Goal: Communication & Community: Answer question/provide support

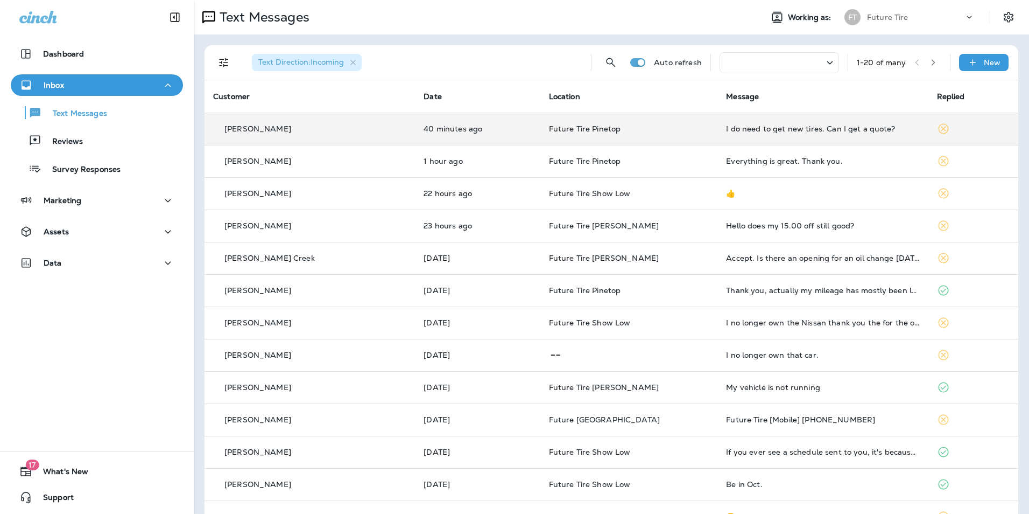
click at [787, 130] on div "I do need to get new tires. Can I get a quote?" at bounding box center [822, 128] width 193 height 9
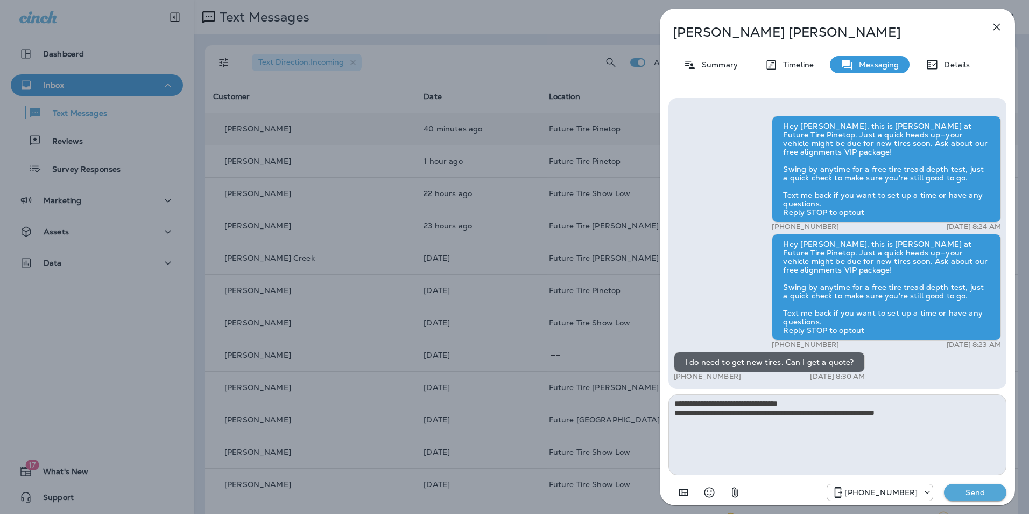
type textarea "**********"
click at [960, 491] on p "Send" at bounding box center [975, 492] width 45 height 10
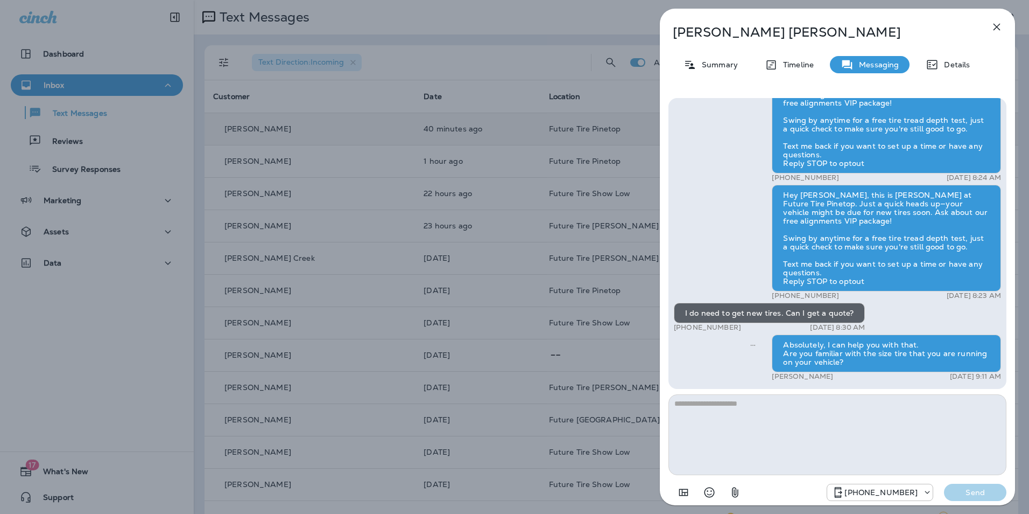
click at [995, 26] on icon "button" at bounding box center [996, 26] width 13 height 13
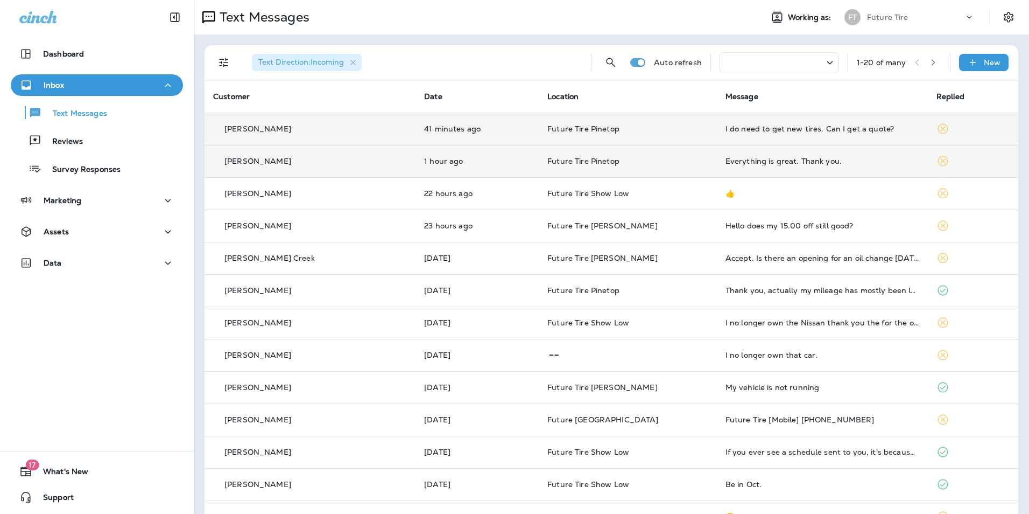
click at [798, 160] on div "Everything is great. Thank you." at bounding box center [823, 161] width 194 height 9
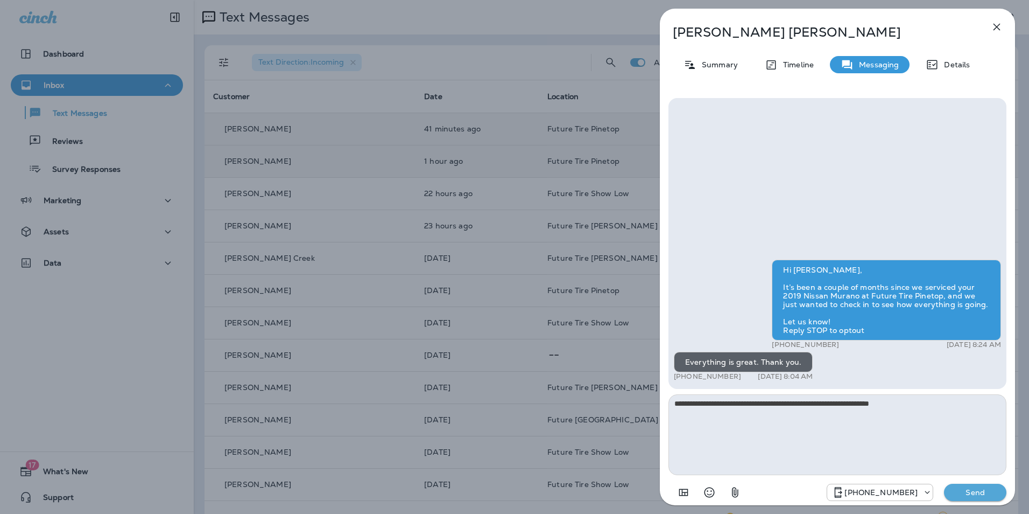
type textarea "**********"
click at [985, 490] on p "Send" at bounding box center [975, 492] width 45 height 10
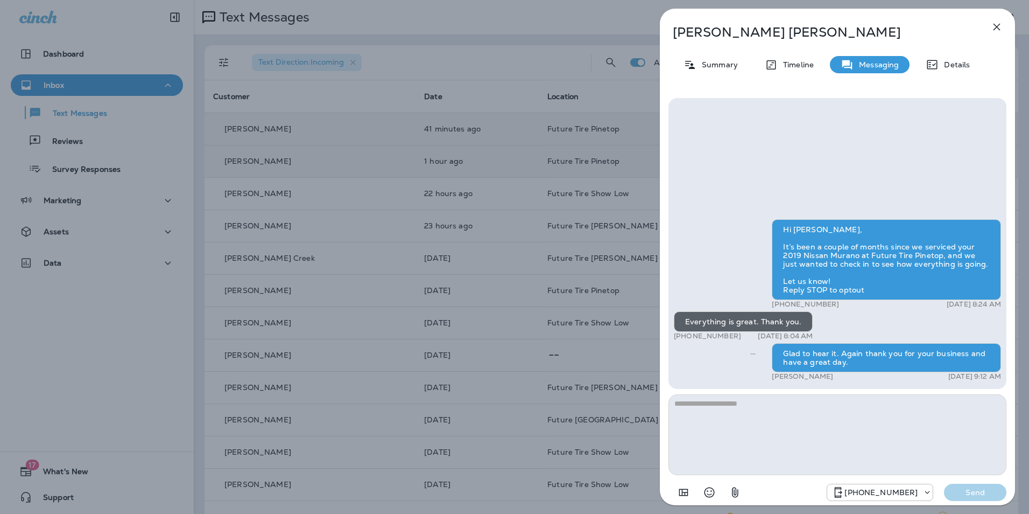
click at [996, 29] on icon "button" at bounding box center [996, 26] width 13 height 13
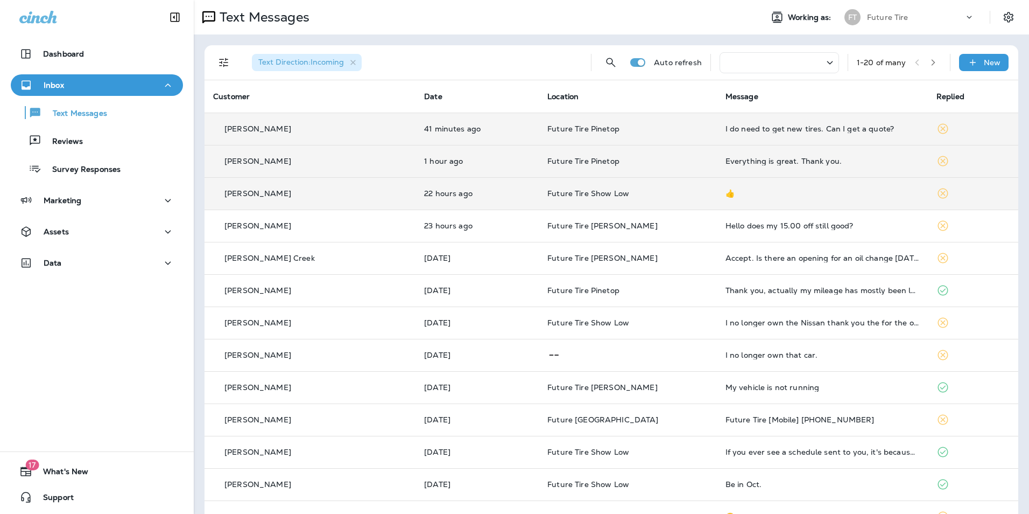
click at [836, 188] on td "👍" at bounding box center [822, 193] width 211 height 32
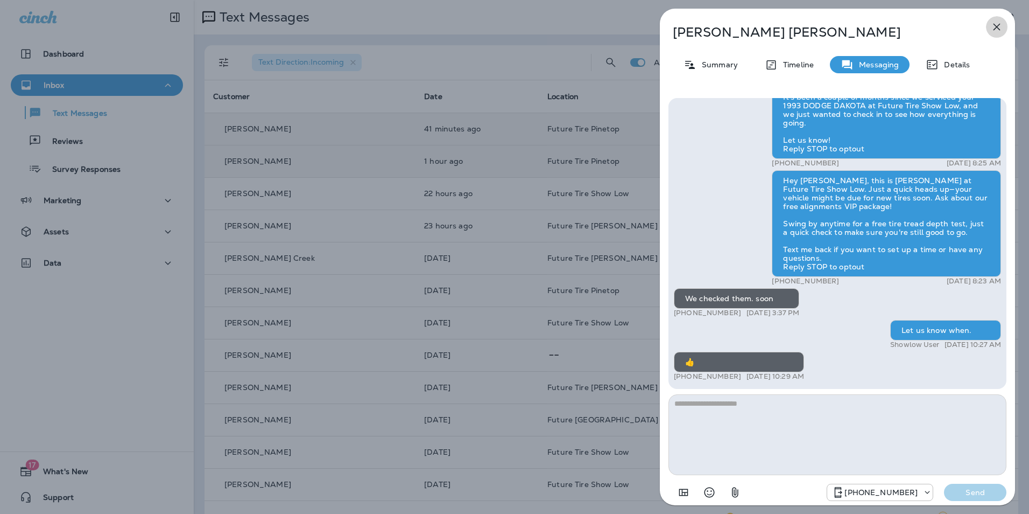
click at [999, 27] on icon "button" at bounding box center [996, 26] width 13 height 13
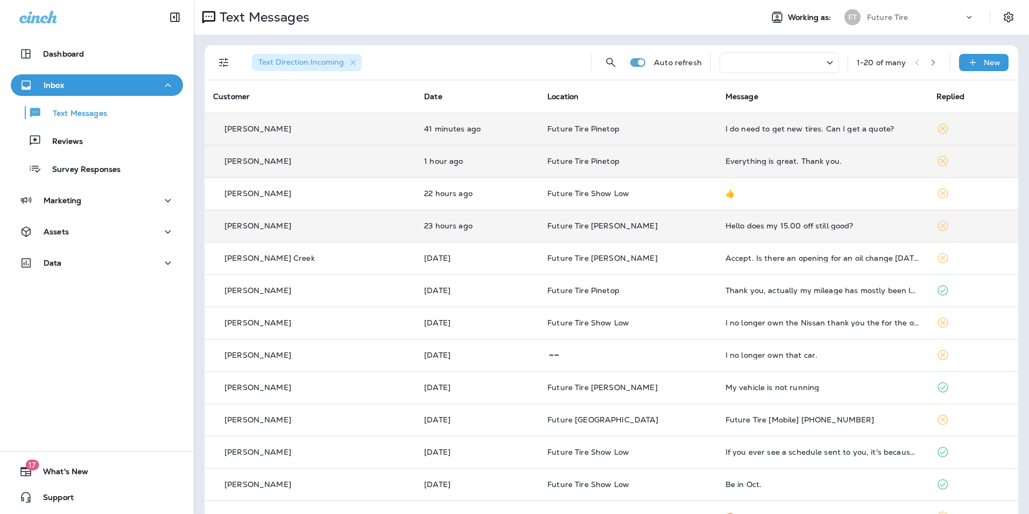
click at [771, 221] on div "Hello does my 15.00 off still good?" at bounding box center [823, 225] width 194 height 9
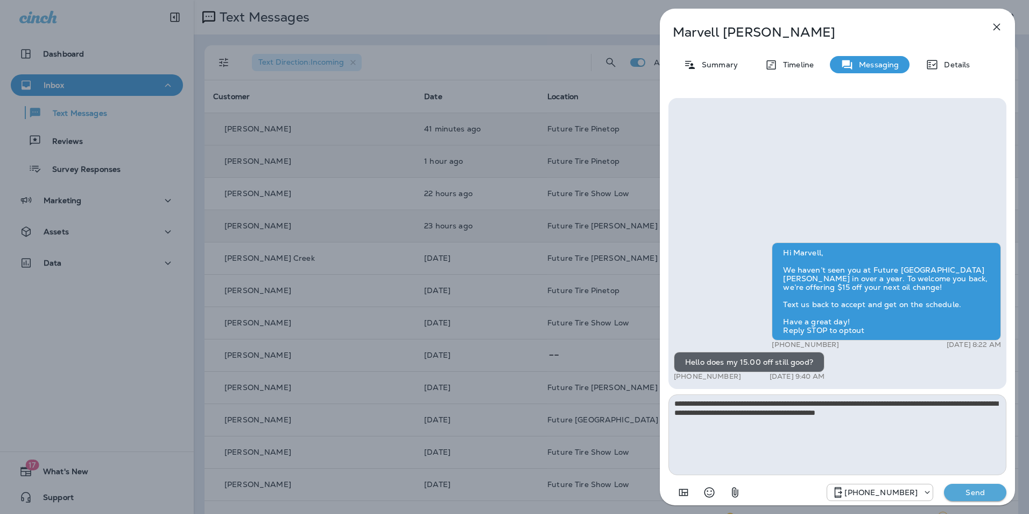
type textarea "**********"
click at [963, 490] on p "Send" at bounding box center [975, 492] width 45 height 10
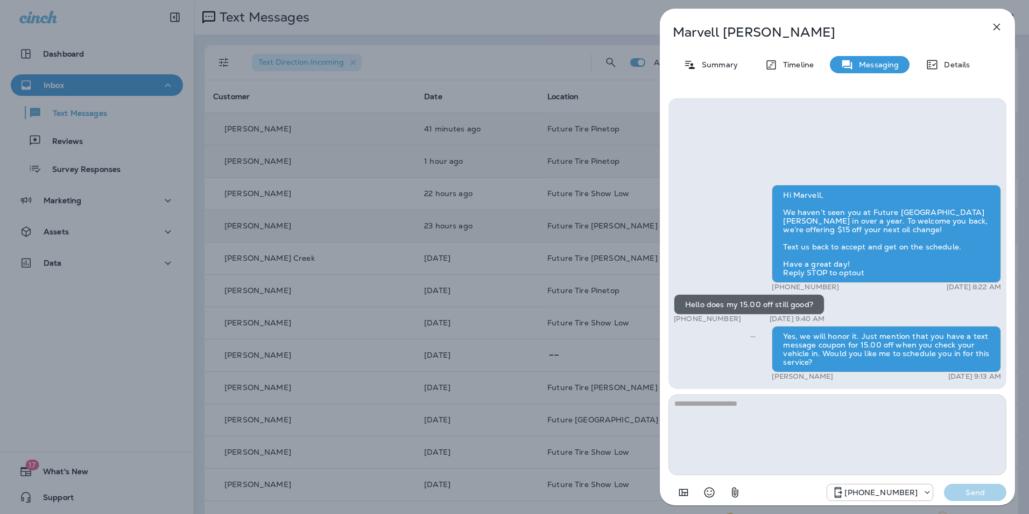
click at [997, 27] on icon "button" at bounding box center [997, 27] width 7 height 7
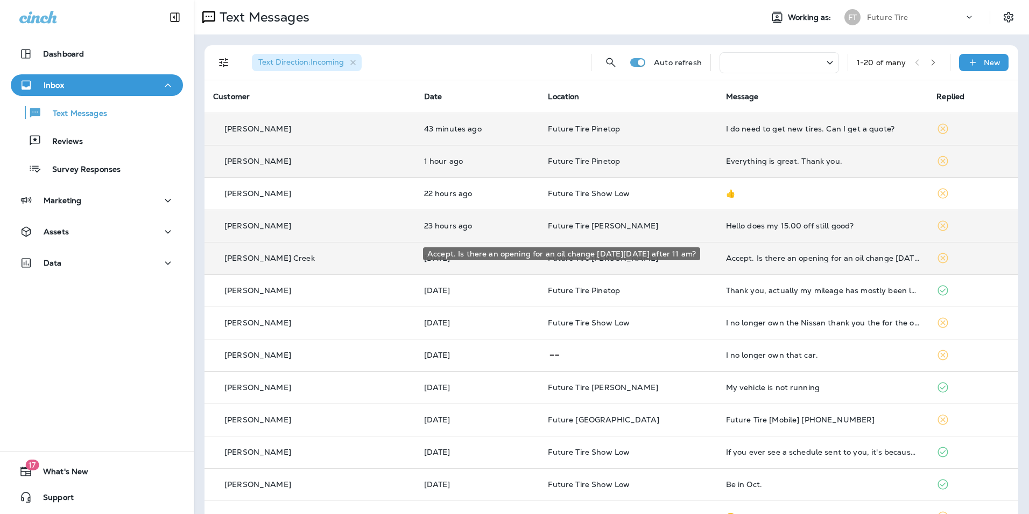
click at [876, 255] on div "Accept. Is there an opening for an oil change [DATE][DATE] after 11 am?" at bounding box center [823, 258] width 194 height 9
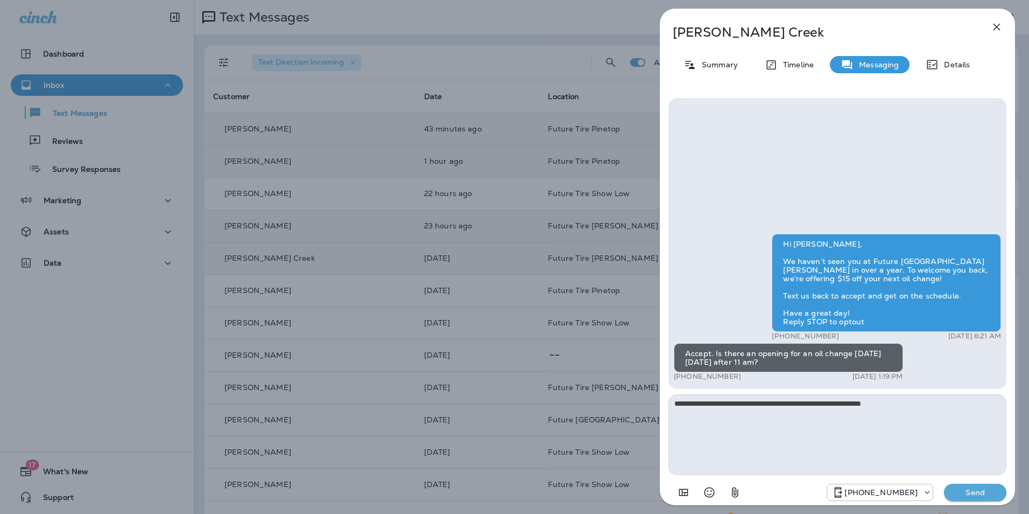
type textarea "**********"
click at [984, 491] on p "Send" at bounding box center [975, 492] width 45 height 10
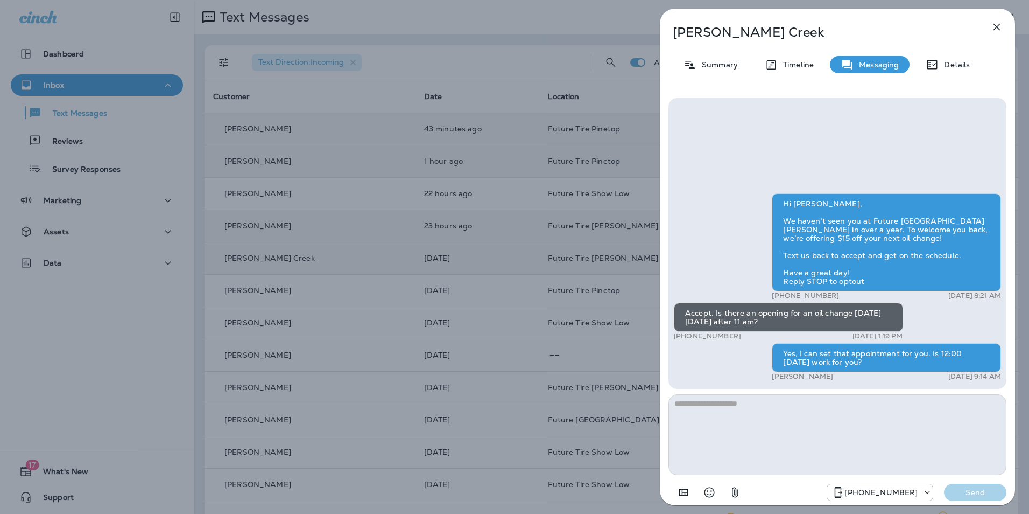
drag, startPoint x: 932, startPoint y: 19, endPoint x: 921, endPoint y: 45, distance: 28.2
click at [921, 45] on div "[PERSON_NAME] Creek Summary Timeline Messaging Details Hi [PERSON_NAME], We hav…" at bounding box center [837, 260] width 355 height 503
click at [997, 24] on icon "button" at bounding box center [996, 26] width 13 height 13
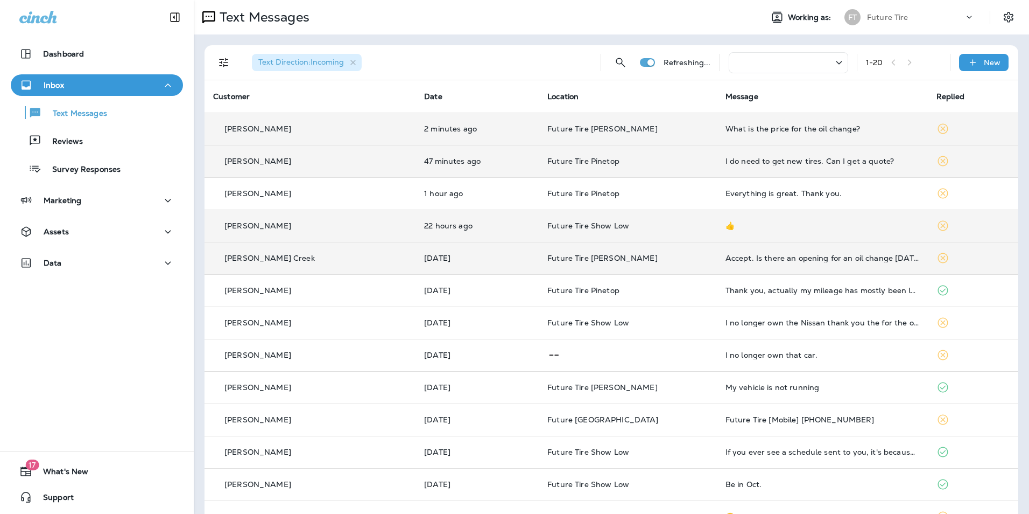
click at [766, 128] on div "What is the price for the oil change?" at bounding box center [823, 128] width 194 height 9
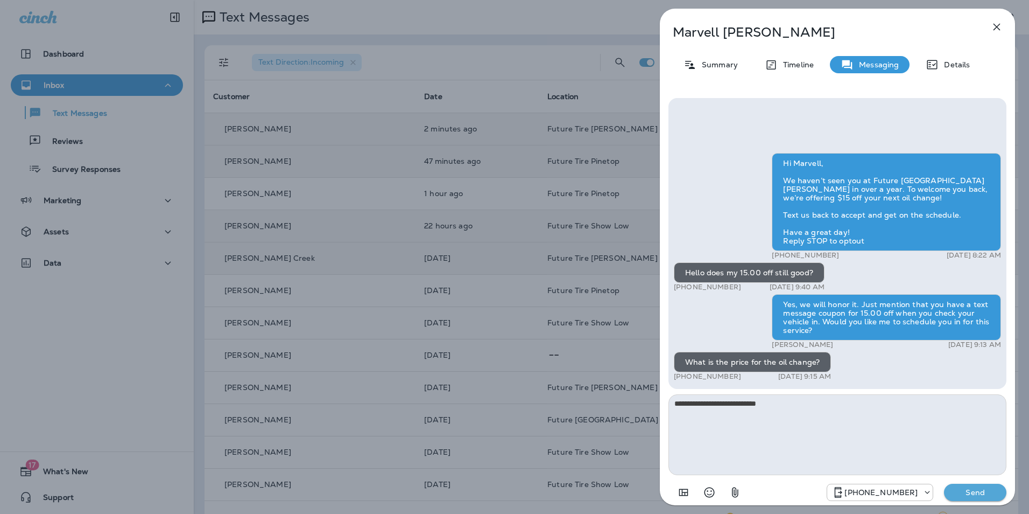
type textarea "**********"
click at [986, 489] on p "Send" at bounding box center [975, 492] width 45 height 10
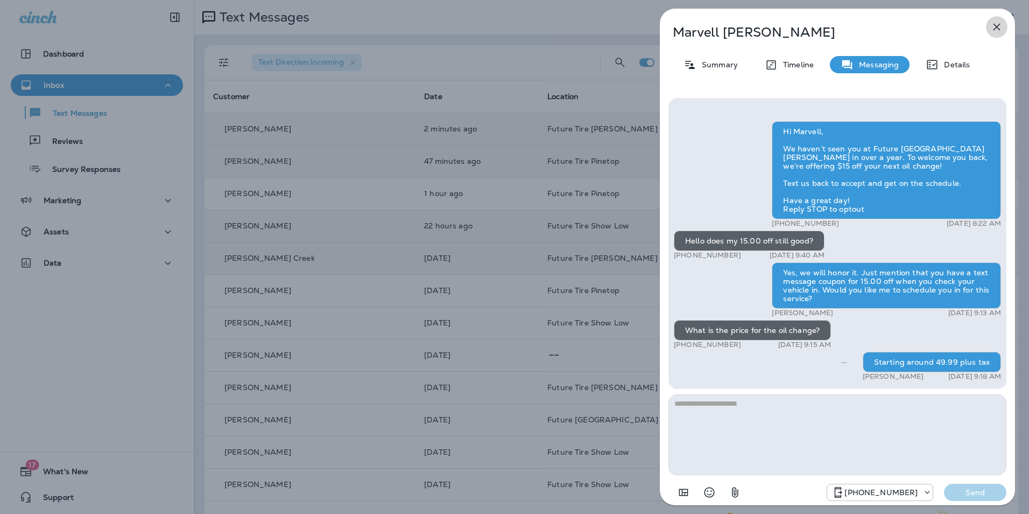
click at [997, 27] on icon "button" at bounding box center [997, 27] width 7 height 7
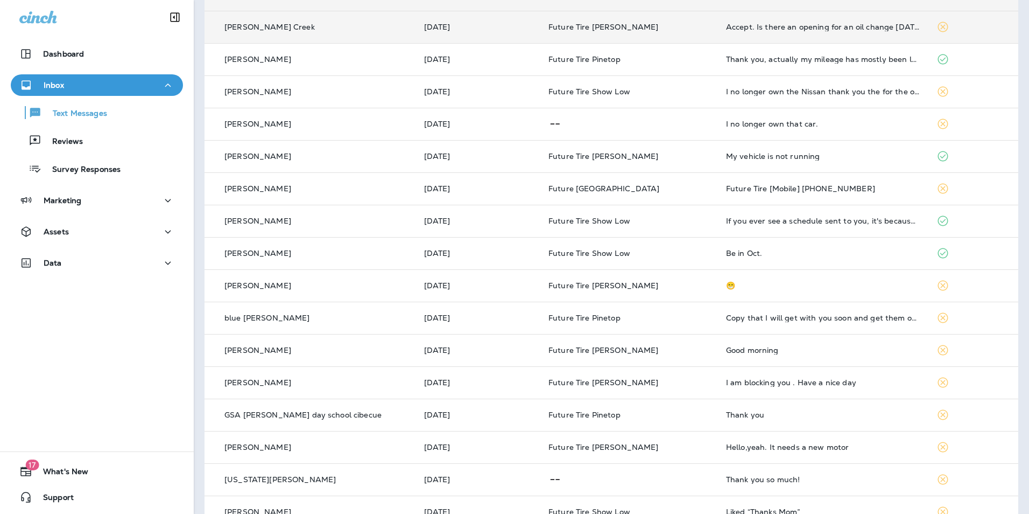
scroll to position [256, 0]
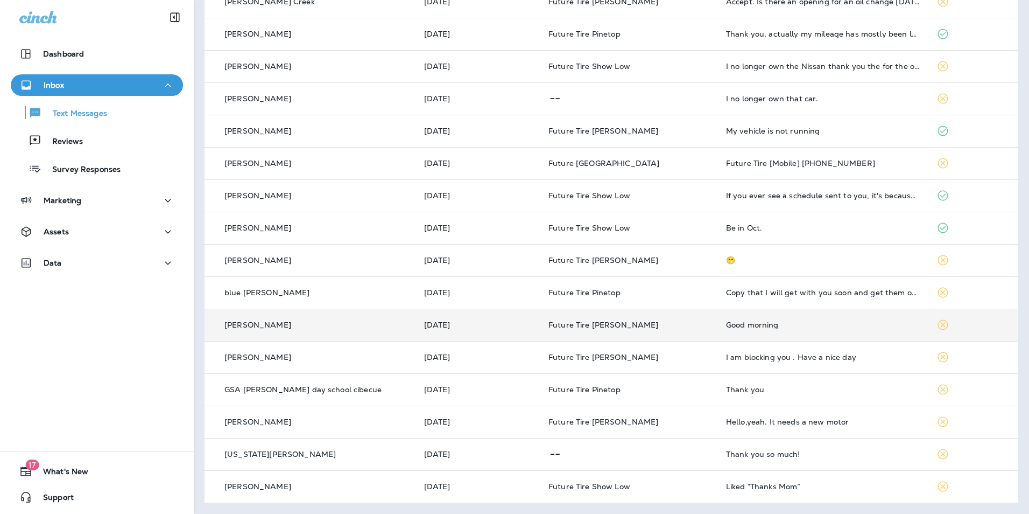
click at [863, 327] on div "Good morning" at bounding box center [823, 324] width 194 height 9
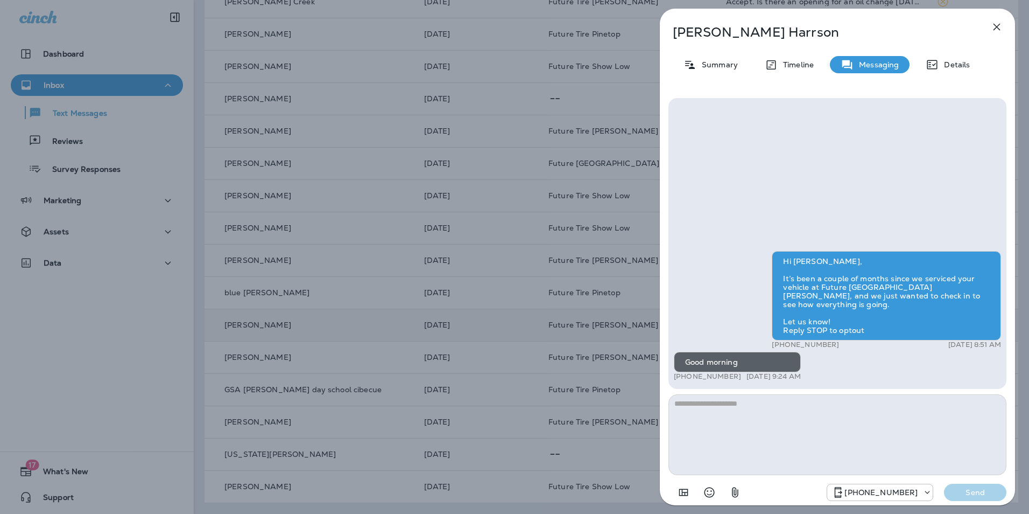
click at [995, 24] on icon "button" at bounding box center [996, 26] width 13 height 13
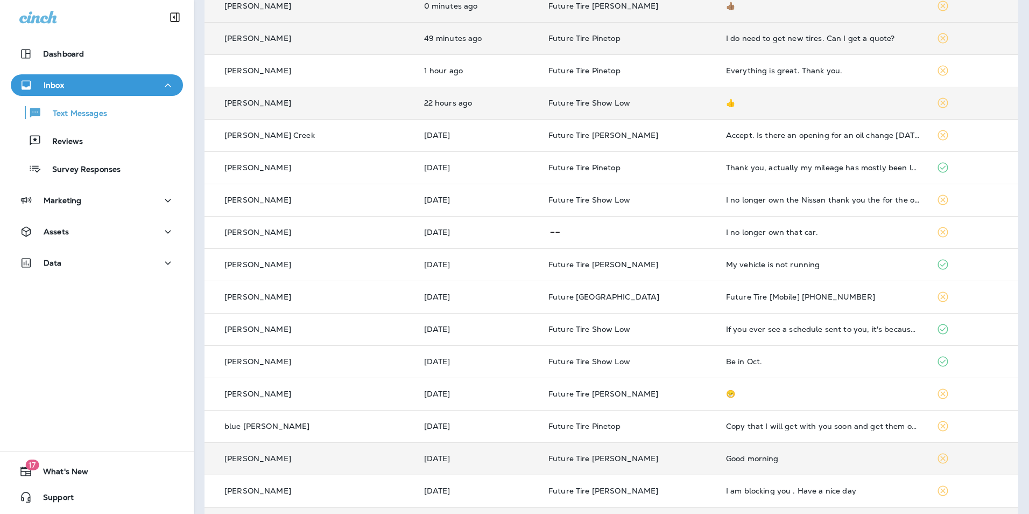
scroll to position [144, 0]
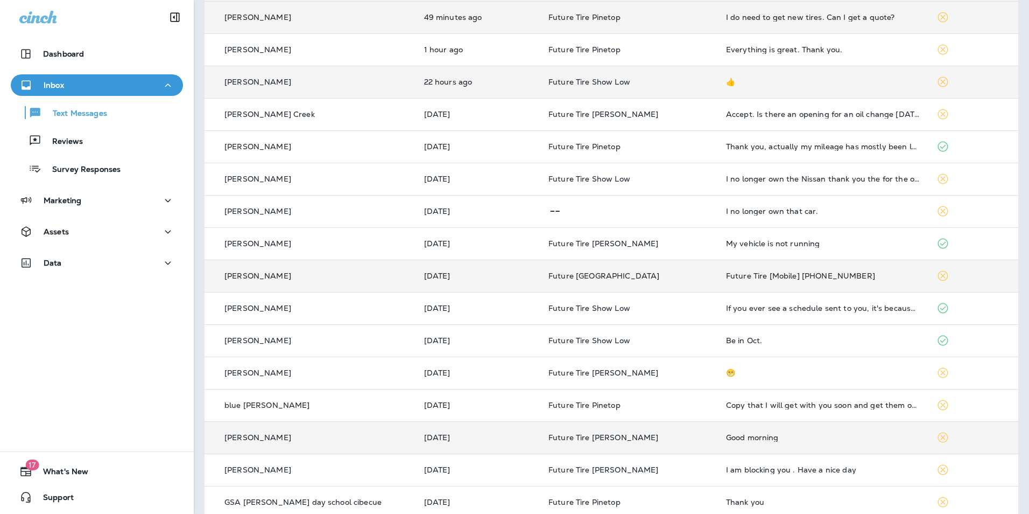
click at [883, 280] on td "Future Tire [Mobile] [PHONE_NUMBER]" at bounding box center [823, 275] width 211 height 32
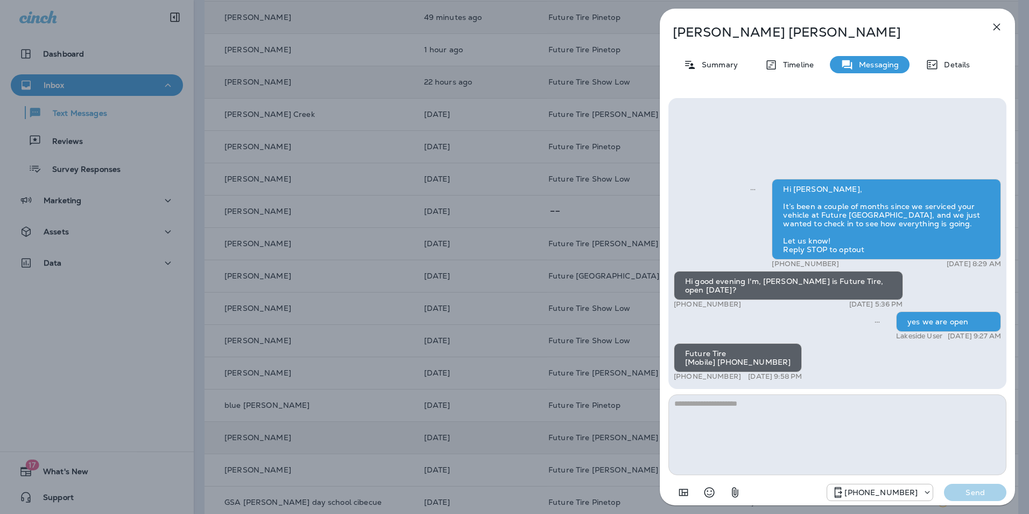
click at [1001, 27] on icon "button" at bounding box center [996, 26] width 13 height 13
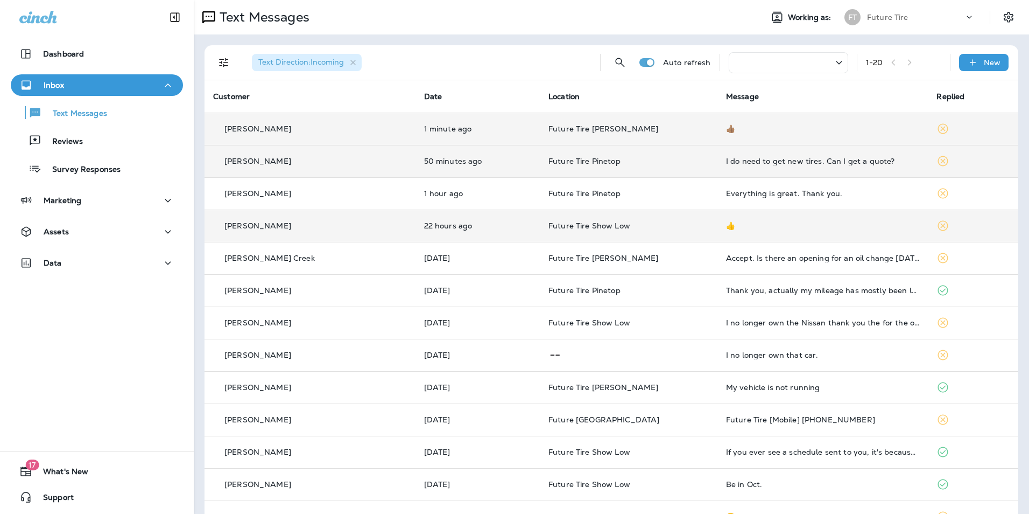
click at [876, 161] on div "I do need to get new tires. Can I get a quote?" at bounding box center [823, 161] width 194 height 9
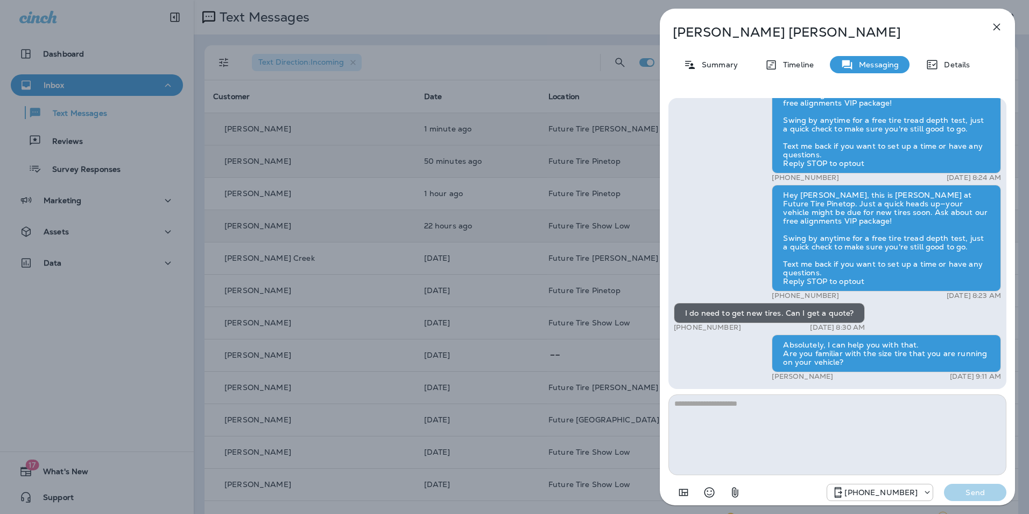
click at [998, 28] on icon "button" at bounding box center [997, 27] width 7 height 7
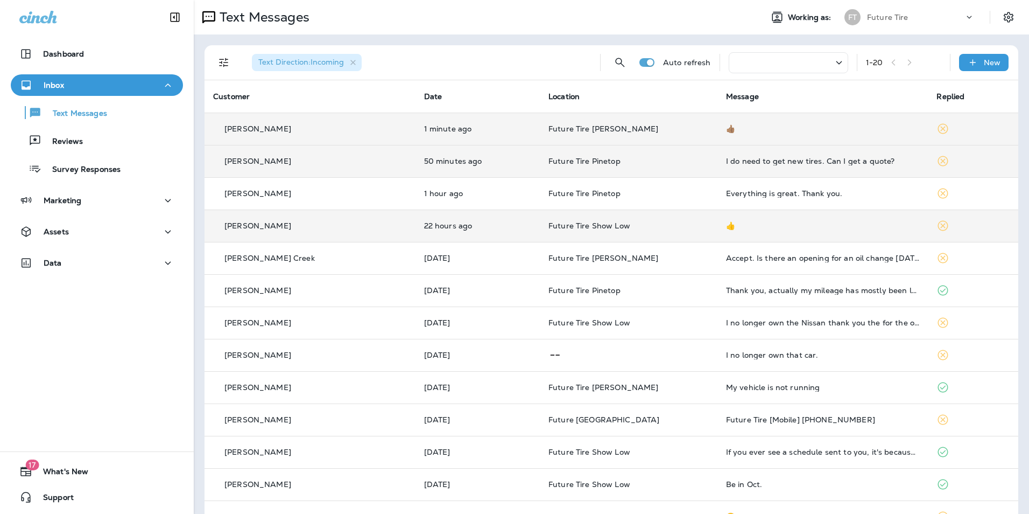
click at [809, 136] on td "👍🏽" at bounding box center [823, 129] width 211 height 32
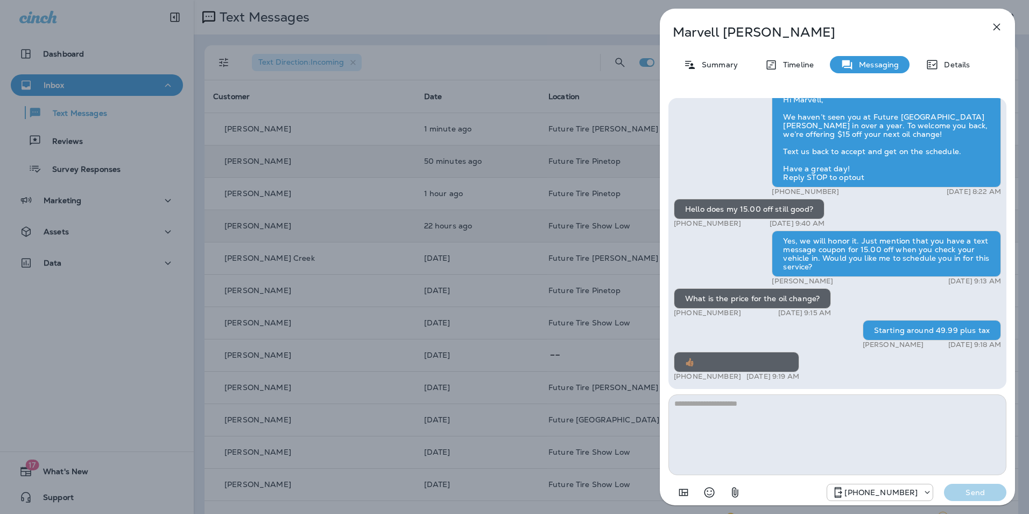
click at [994, 31] on icon "button" at bounding box center [996, 26] width 13 height 13
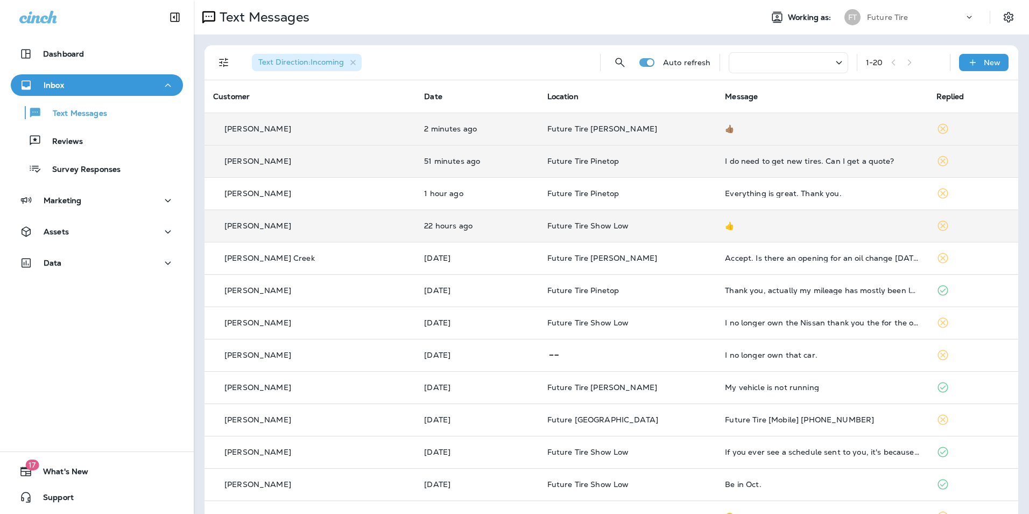
click at [787, 131] on div "👍🏽" at bounding box center [822, 128] width 194 height 9
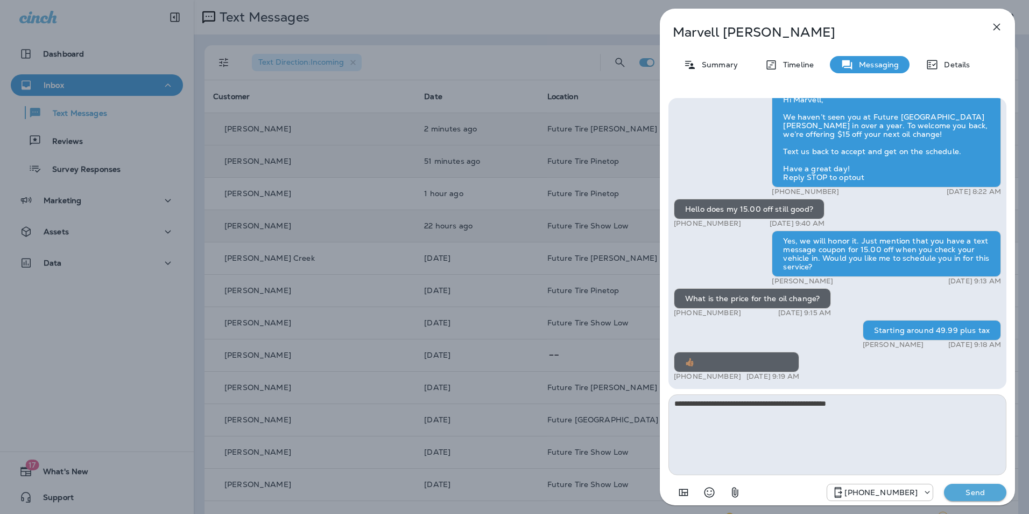
type textarea "**********"
click at [975, 493] on p "Send" at bounding box center [975, 492] width 45 height 10
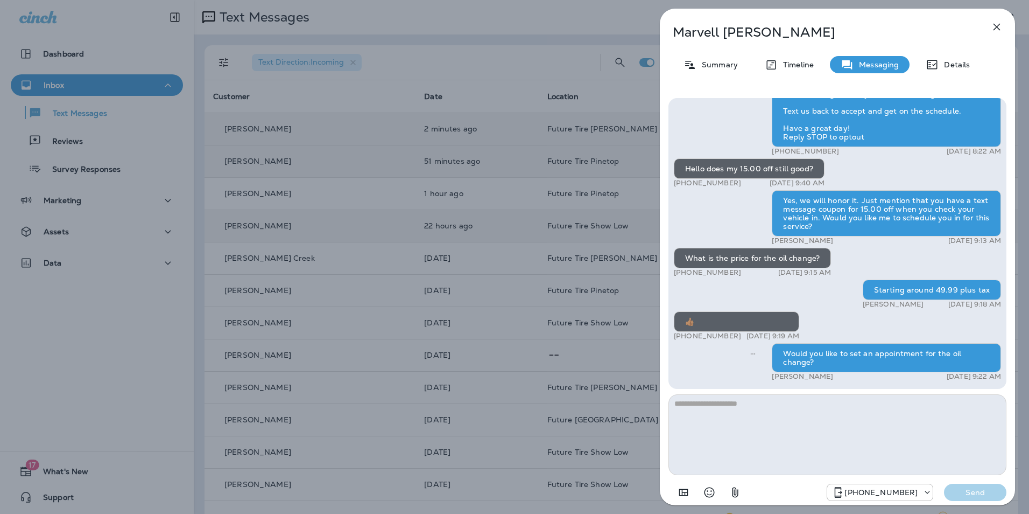
click at [999, 26] on icon "button" at bounding box center [996, 26] width 13 height 13
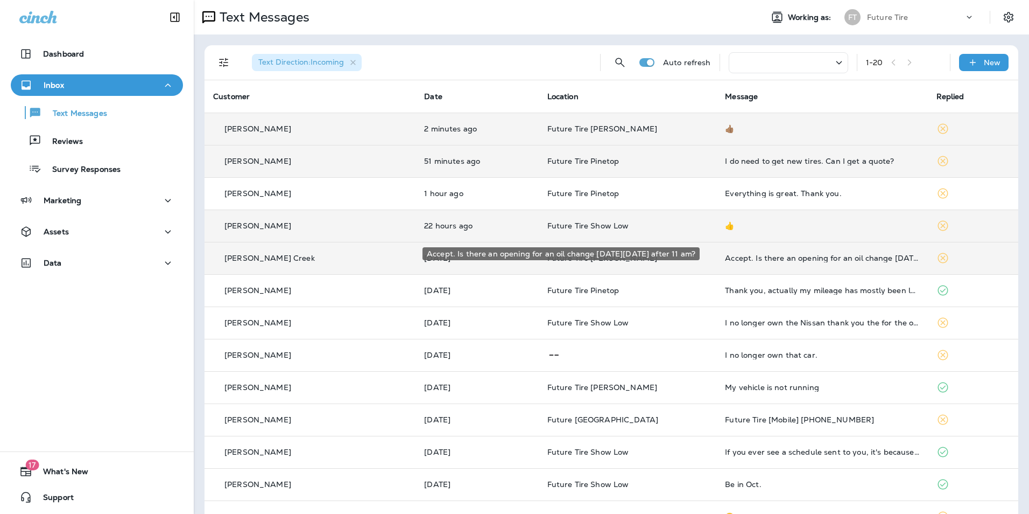
click at [806, 256] on div "Accept. Is there an opening for an oil change [DATE][DATE] after 11 am?" at bounding box center [822, 258] width 194 height 9
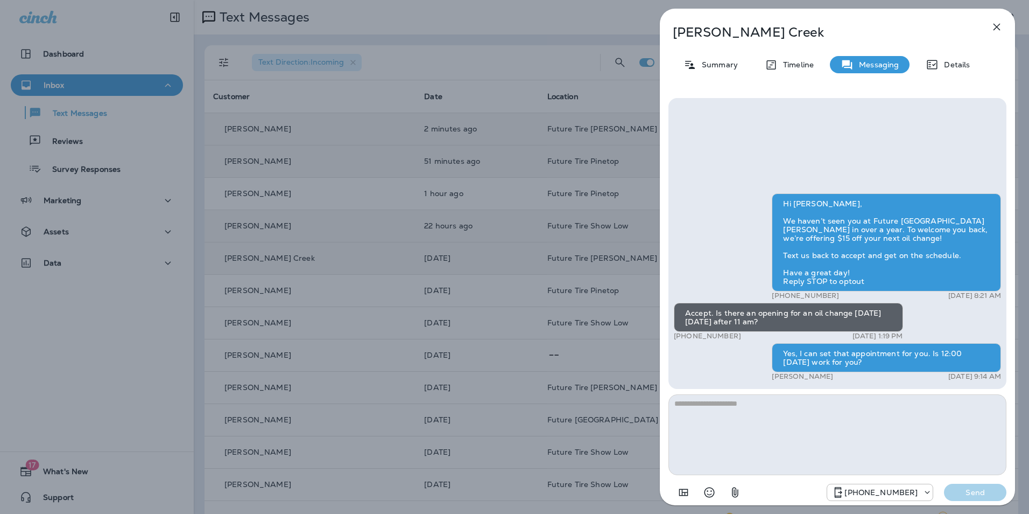
click at [995, 25] on icon "button" at bounding box center [997, 27] width 7 height 7
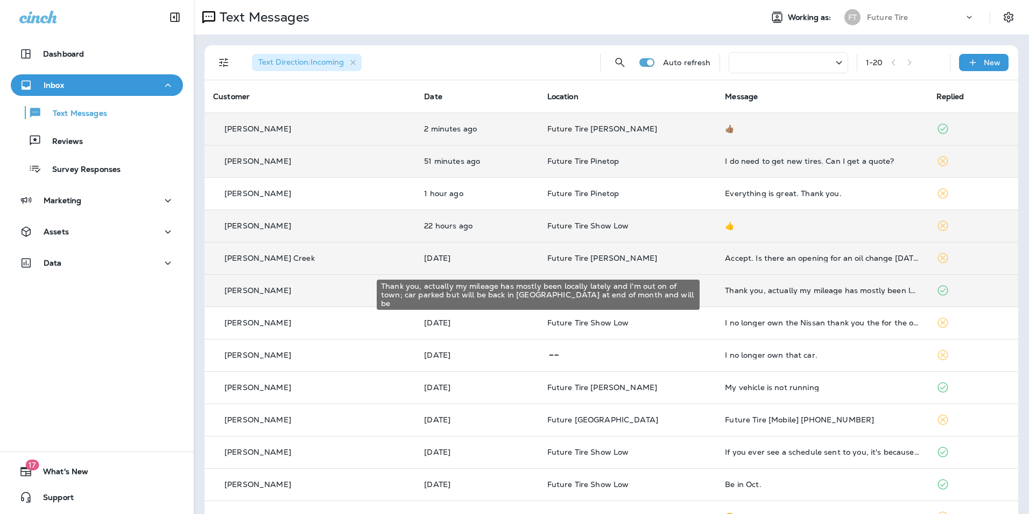
click at [778, 290] on div "Thank you, actually my mileage has mostly been locally lately and I'm out on of…" at bounding box center [822, 290] width 194 height 9
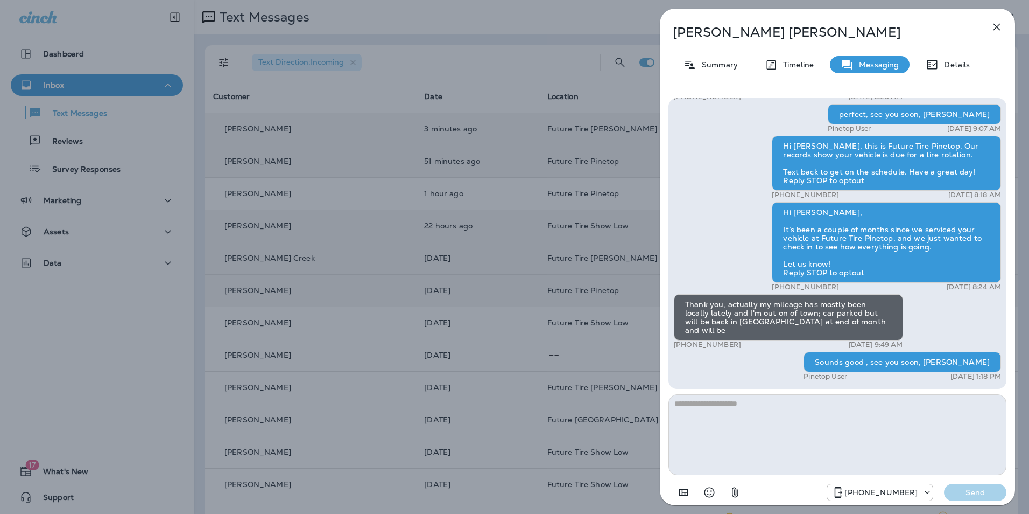
click at [997, 25] on icon "button" at bounding box center [996, 26] width 13 height 13
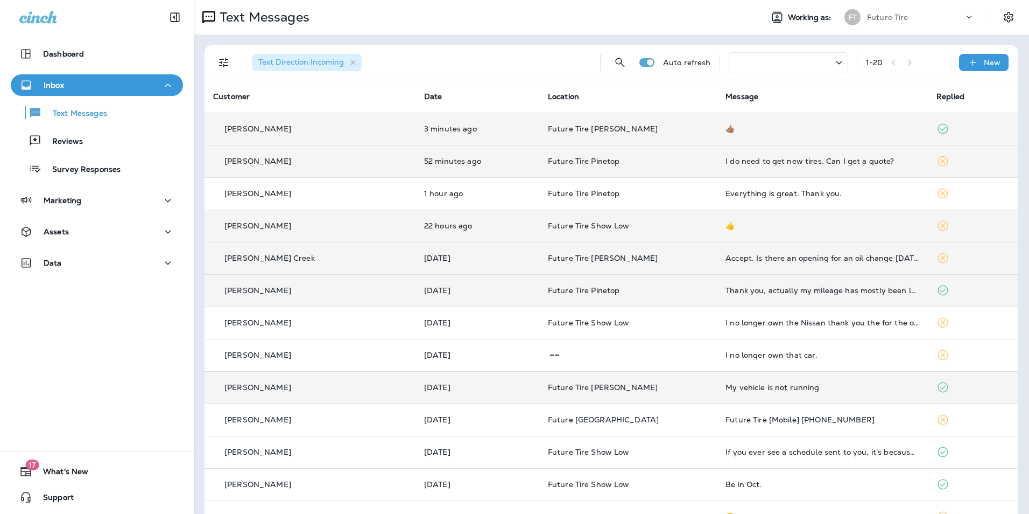
click at [818, 385] on div "My vehicle is not running" at bounding box center [823, 387] width 194 height 9
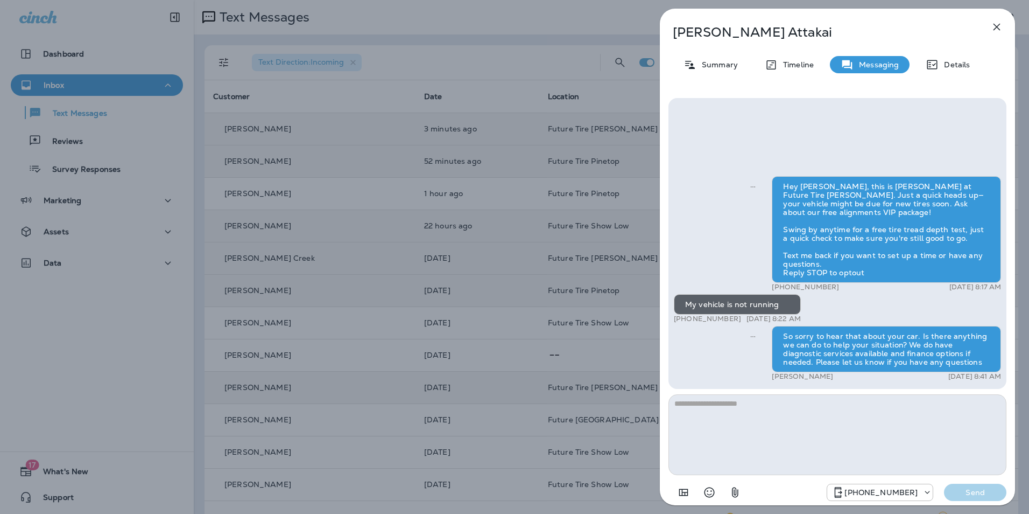
click at [995, 26] on icon "button" at bounding box center [996, 26] width 13 height 13
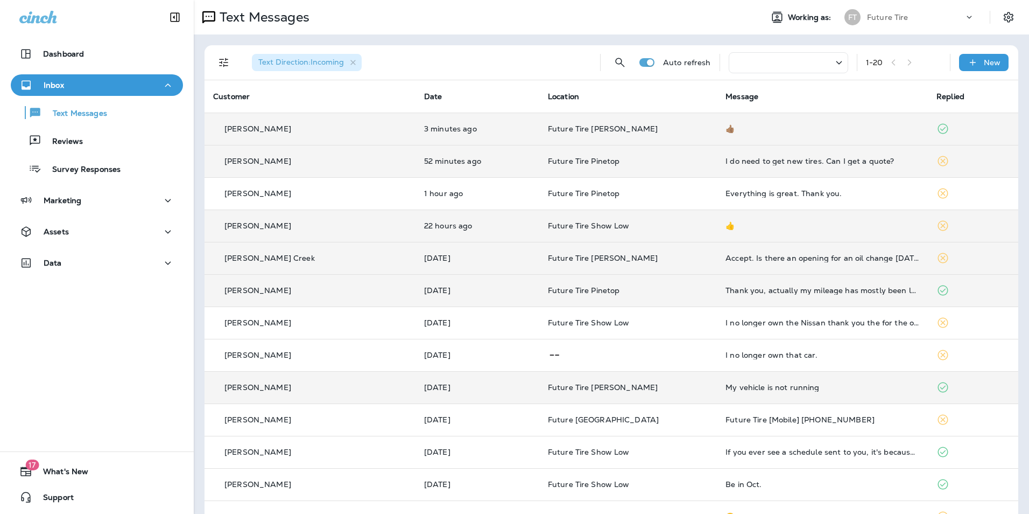
click at [854, 163] on div "I do need to get new tires. Can I get a quote?" at bounding box center [823, 161] width 194 height 9
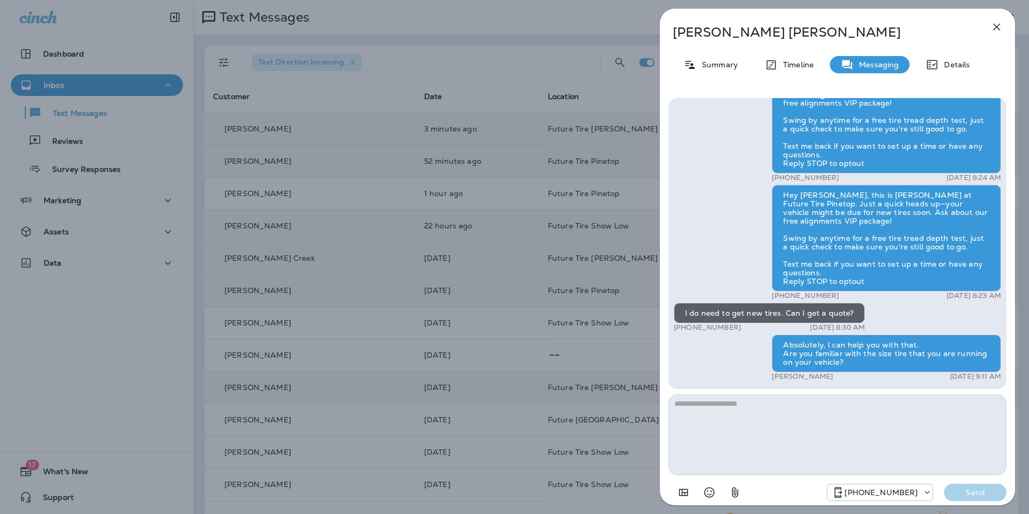
click at [1000, 30] on icon "button" at bounding box center [997, 27] width 7 height 7
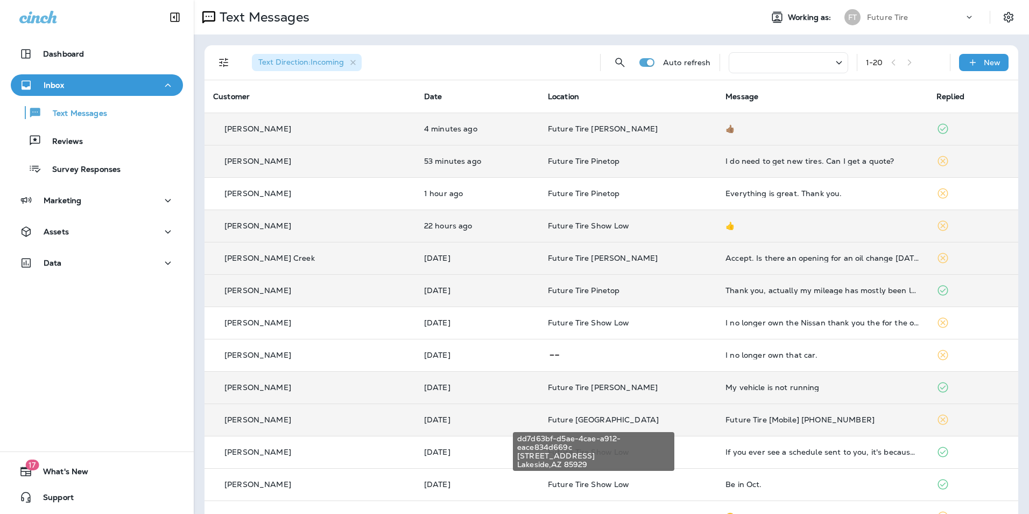
click at [607, 417] on span "Future [GEOGRAPHIC_DATA]" at bounding box center [603, 419] width 111 height 10
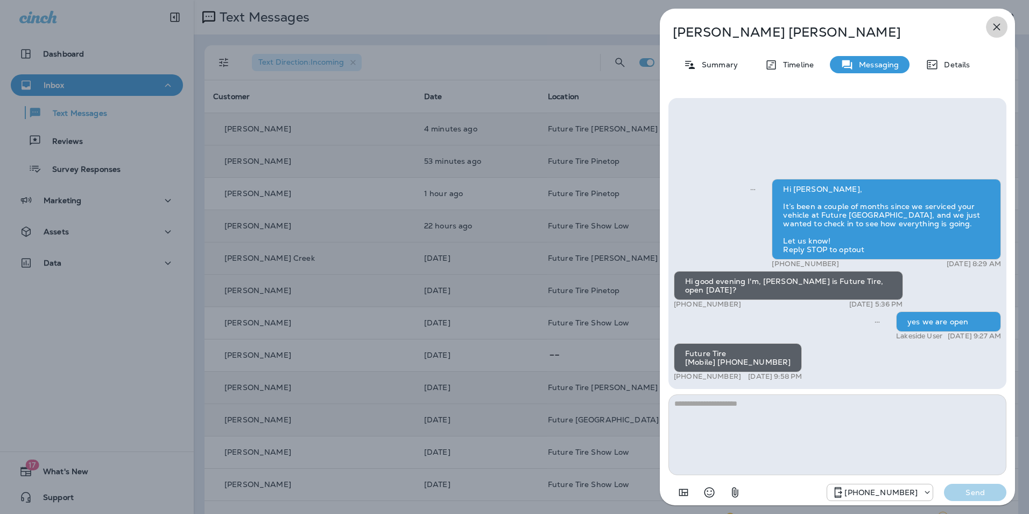
click at [999, 21] on icon "button" at bounding box center [996, 26] width 13 height 13
